Goal: Use online tool/utility: Utilize a website feature to perform a specific function

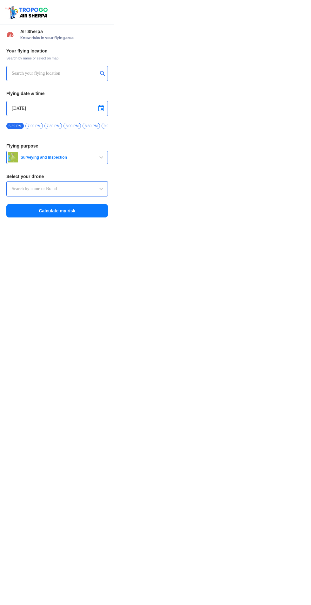
type input "Switch UAV"
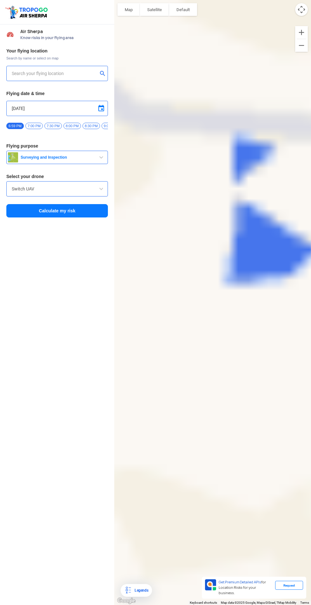
click at [308, 6] on div at bounding box center [212, 302] width 197 height 605
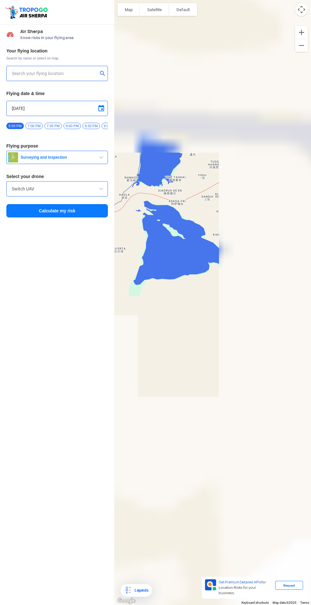
click at [304, 6] on button "Map camera controls" at bounding box center [302, 9] width 13 height 13
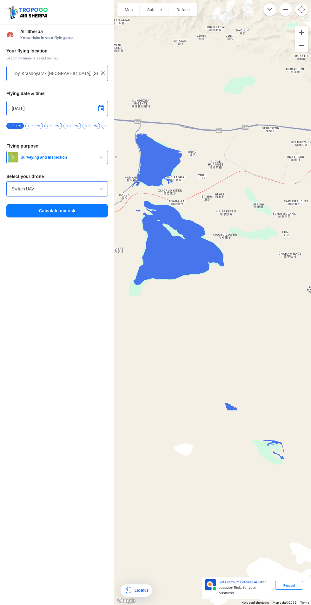
type input "Unnamed Road"
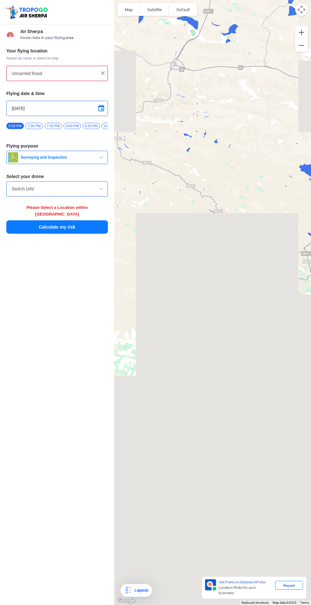
click at [132, 15] on button "Map" at bounding box center [129, 9] width 23 height 13
click at [305, 11] on button "Map camera controls" at bounding box center [302, 9] width 13 height 13
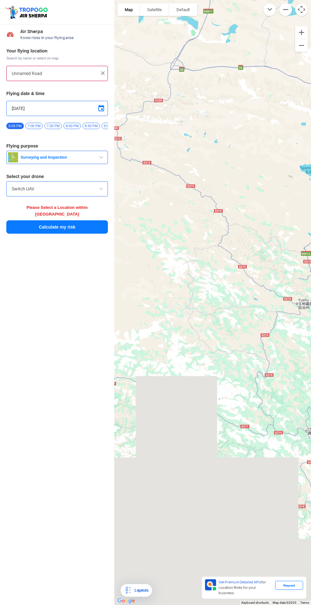
click at [302, 7] on button "Map camera controls" at bounding box center [302, 9] width 13 height 13
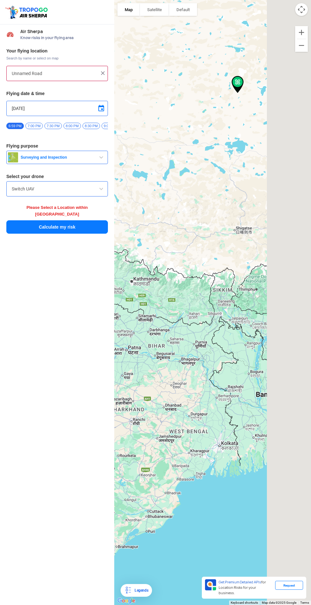
click at [303, 18] on div at bounding box center [212, 302] width 197 height 605
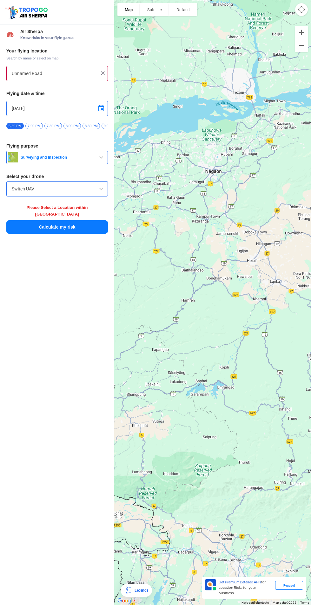
click at [103, 73] on img at bounding box center [103, 73] width 6 height 6
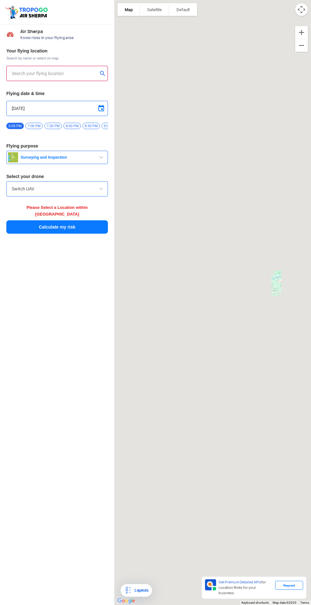
click at [70, 73] on input "text" at bounding box center [55, 74] width 86 height 8
